Goal: Transaction & Acquisition: Obtain resource

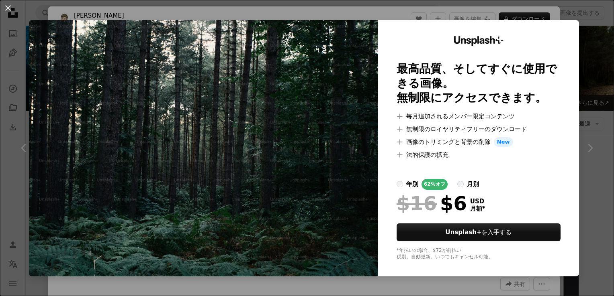
scroll to position [603, 0]
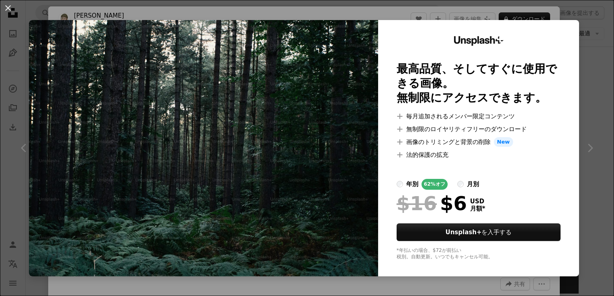
click at [593, 69] on div "An X shape Unsplash+ 最高品質、そしてすぐに使用できる画像。 無制限にアクセスできます。 A plus sign 毎月追加されるメンバー限…" at bounding box center [307, 148] width 614 height 296
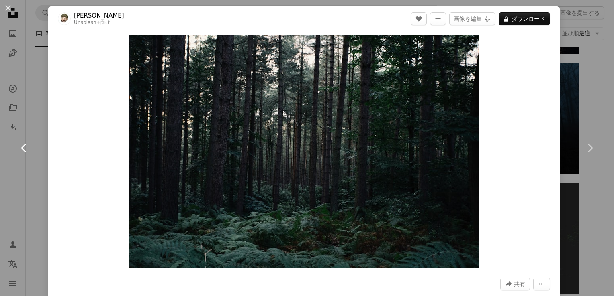
click at [0, 160] on html "Unsplash logo Unsplash ホーム A photo Pen Tool A compass A stack of folders Downlo…" at bounding box center [307, 281] width 614 height 1769
click at [21, 192] on div "An X shape Chevron left Chevron right George C Unsplash+ 向け A heart A plus sign…" at bounding box center [307, 148] width 614 height 296
